Goal: Task Accomplishment & Management: Use online tool/utility

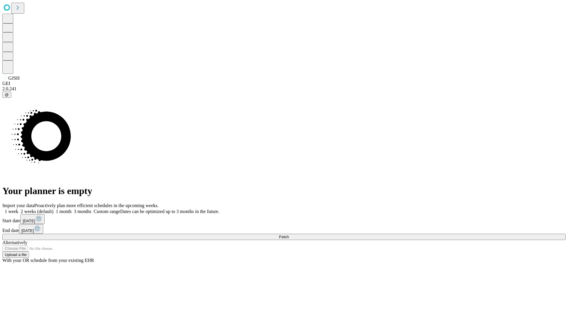
click at [289, 234] on span "Fetch" at bounding box center [284, 236] width 10 height 4
